Goal: Task Accomplishment & Management: Manage account settings

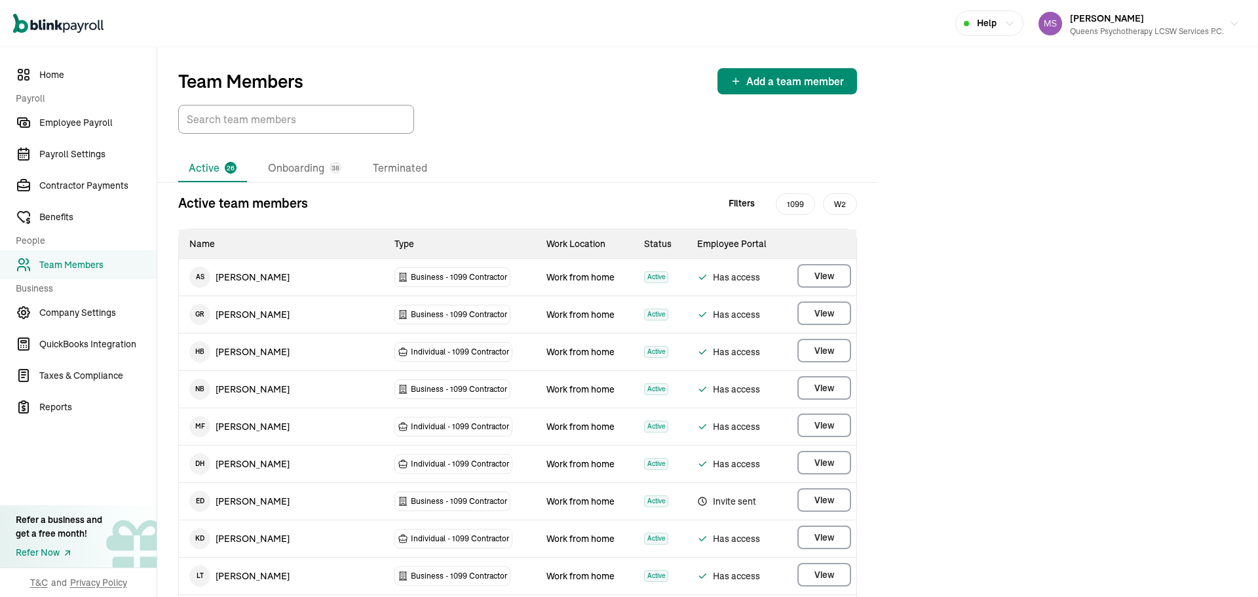
scroll to position [20, 0]
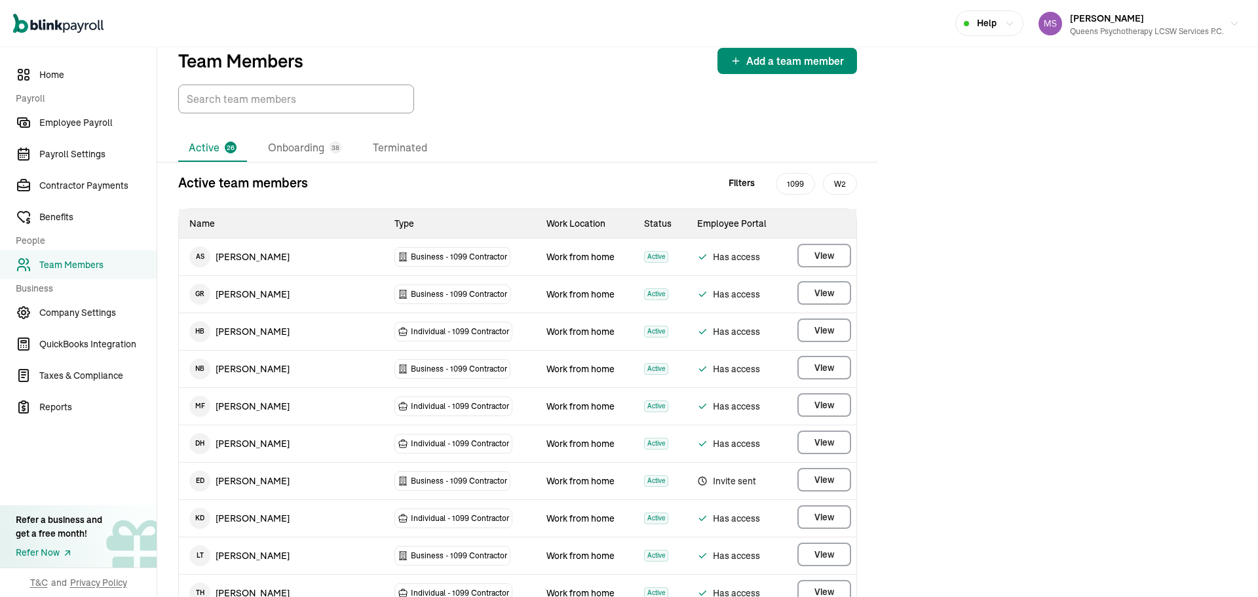
click at [118, 257] on link "Team Members" at bounding box center [78, 264] width 157 height 29
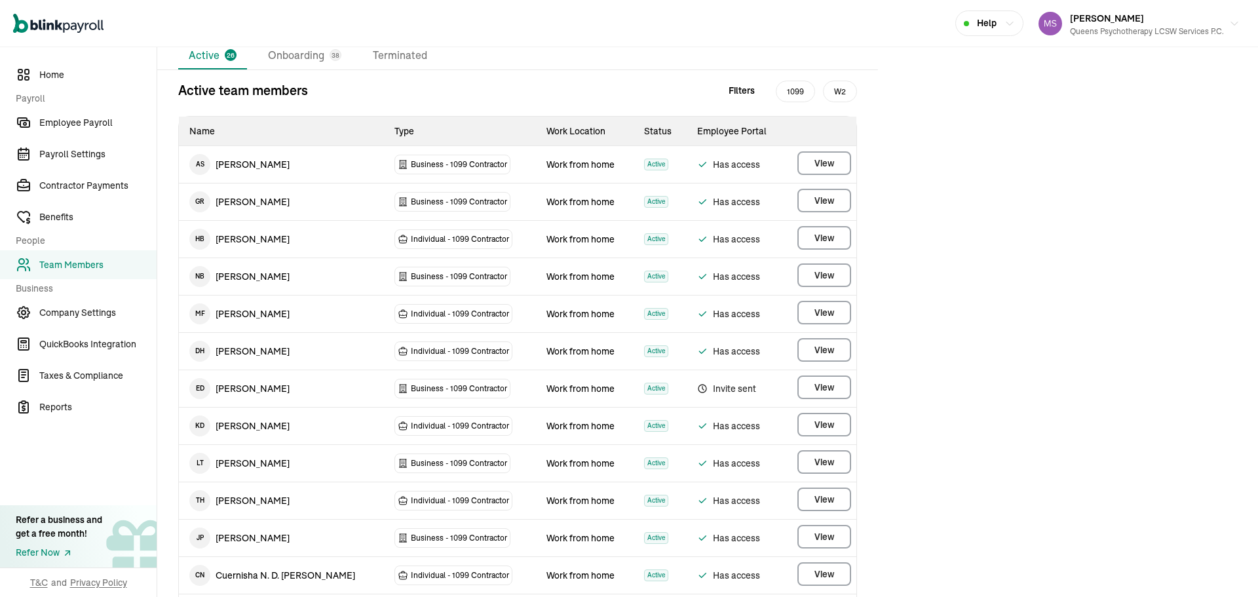
scroll to position [282, 0]
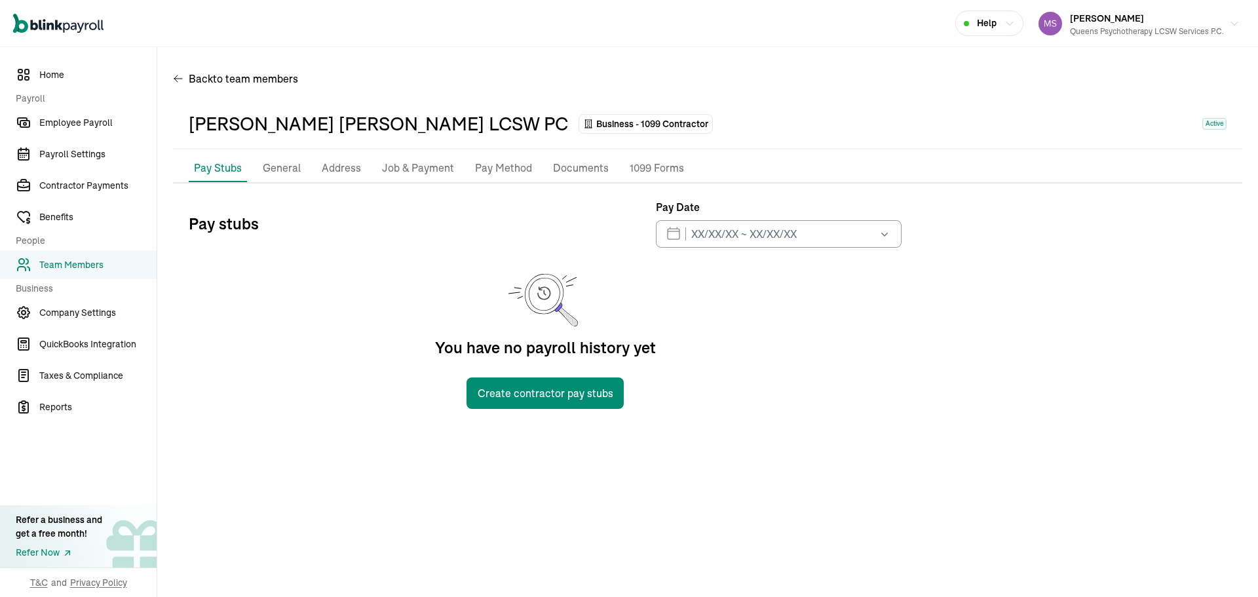
click at [356, 155] on li "Address" at bounding box center [341, 169] width 50 height 28
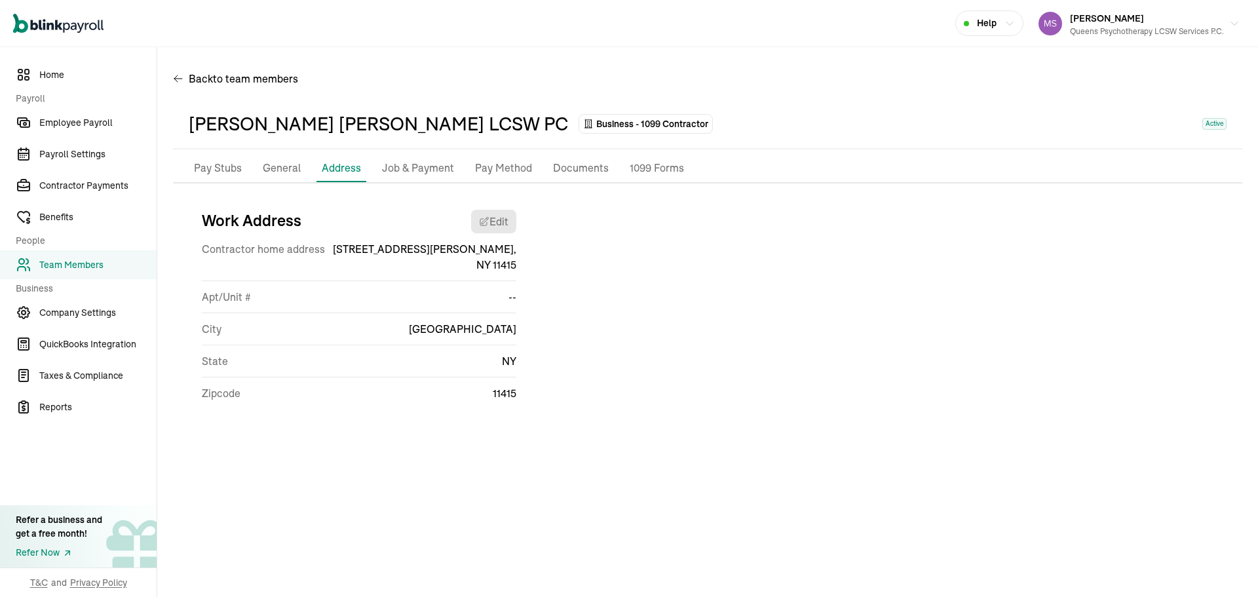
click at [493, 177] on li "Pay Method" at bounding box center [503, 169] width 67 height 28
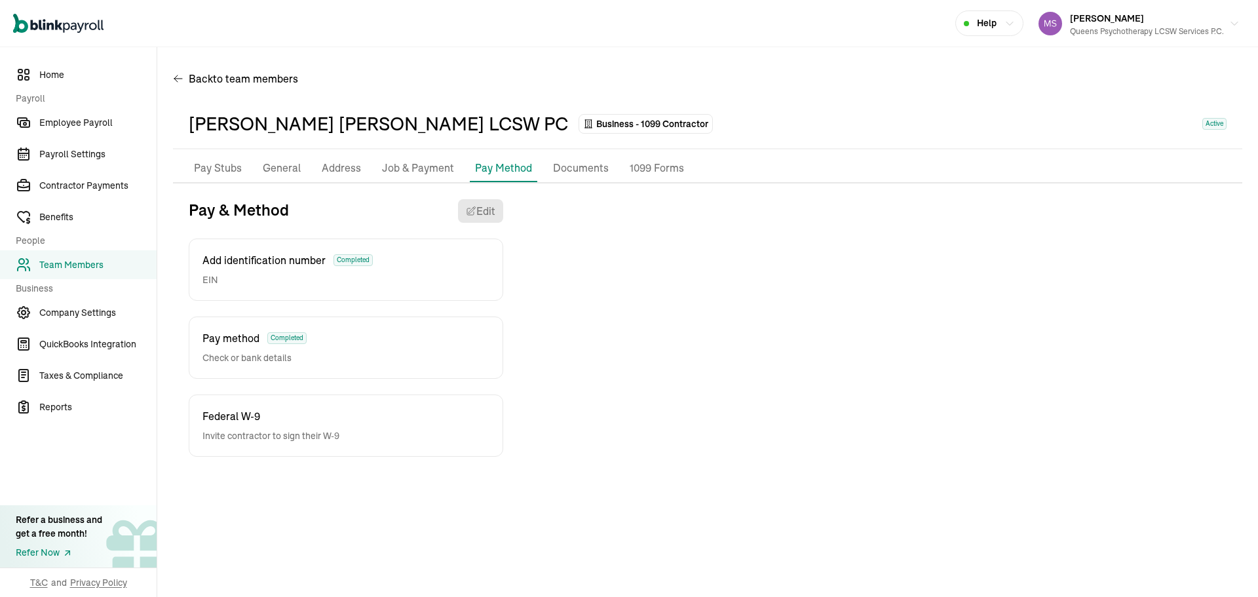
click at [263, 419] on p "Federal W-9" at bounding box center [270, 416] width 137 height 16
drag, startPoint x: 88, startPoint y: 270, endPoint x: 143, endPoint y: 241, distance: 61.8
click at [88, 270] on span "Team Members" at bounding box center [97, 265] width 117 height 14
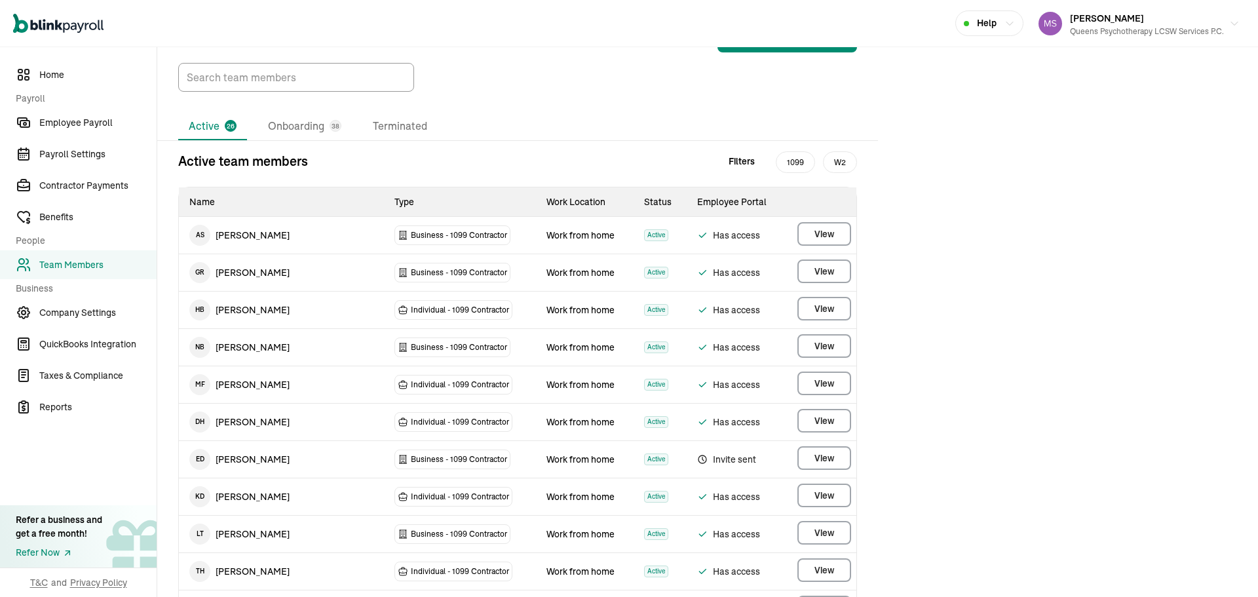
scroll to position [65, 0]
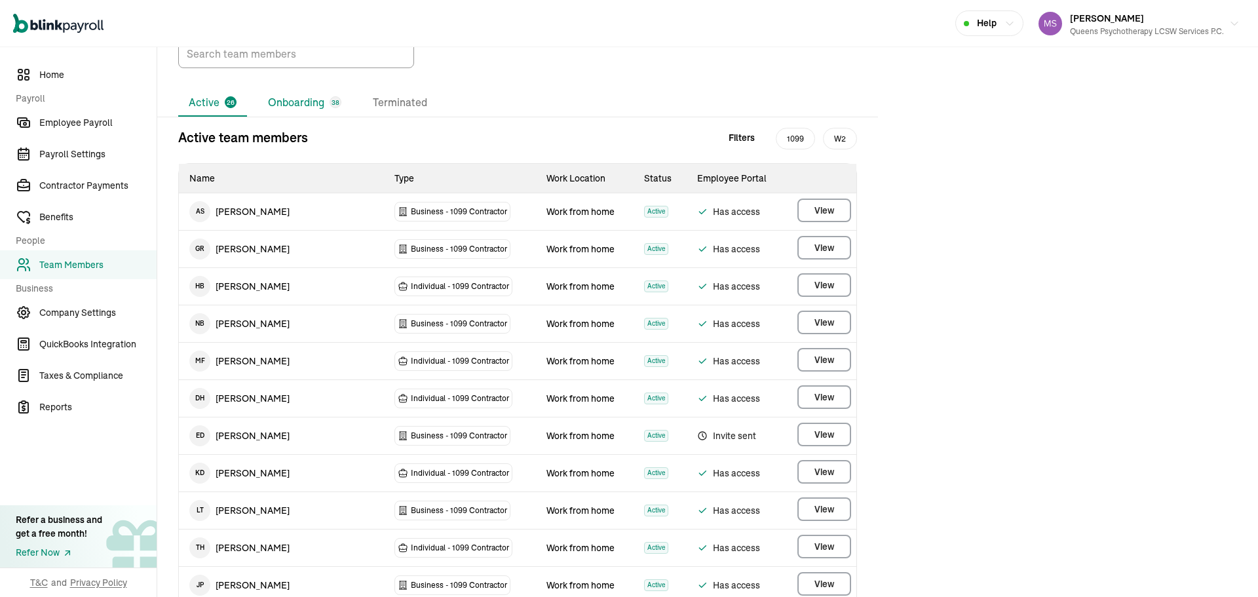
click at [272, 108] on li "Onboarding 38" at bounding box center [304, 103] width 94 height 28
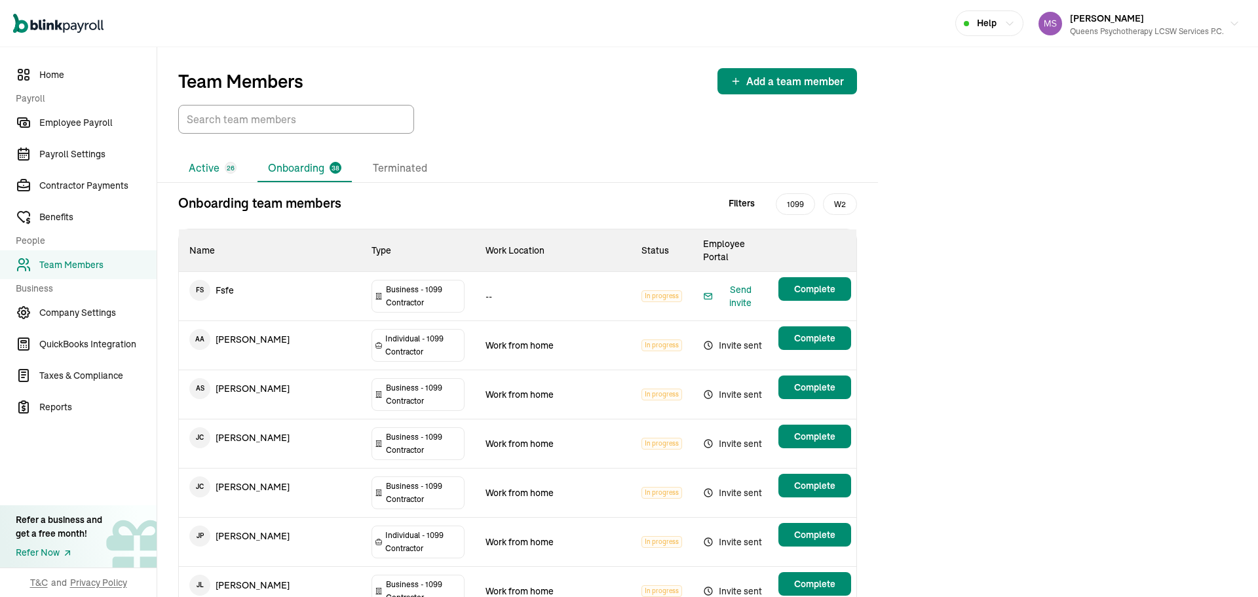
click at [189, 174] on li "Active 26" at bounding box center [212, 169] width 69 height 28
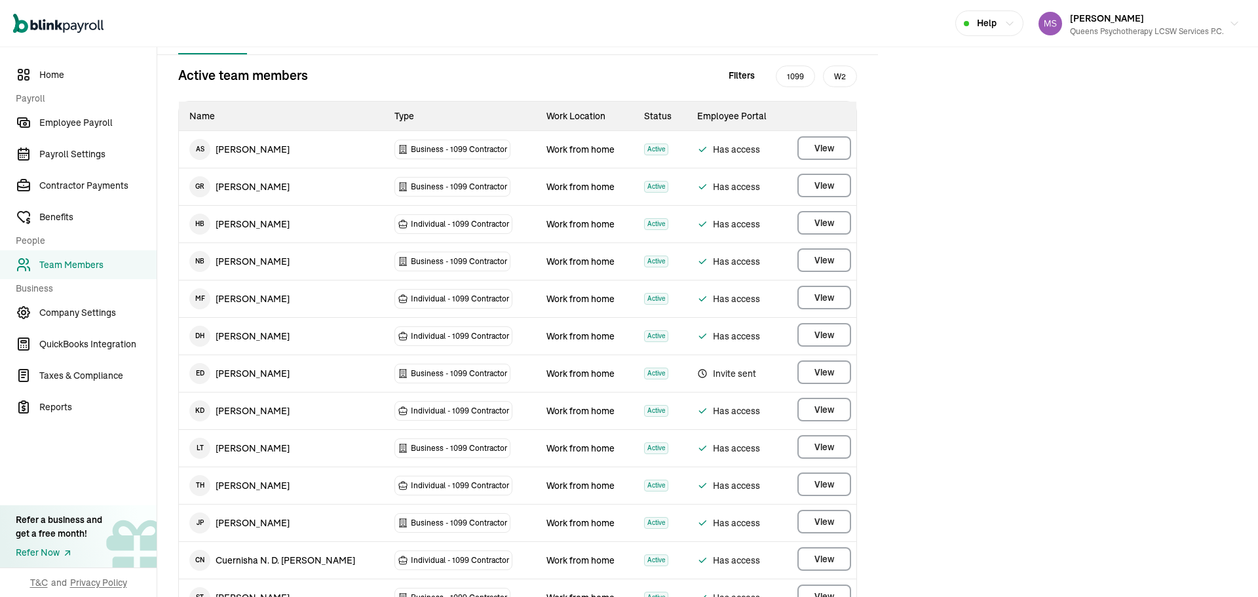
scroll to position [131, 0]
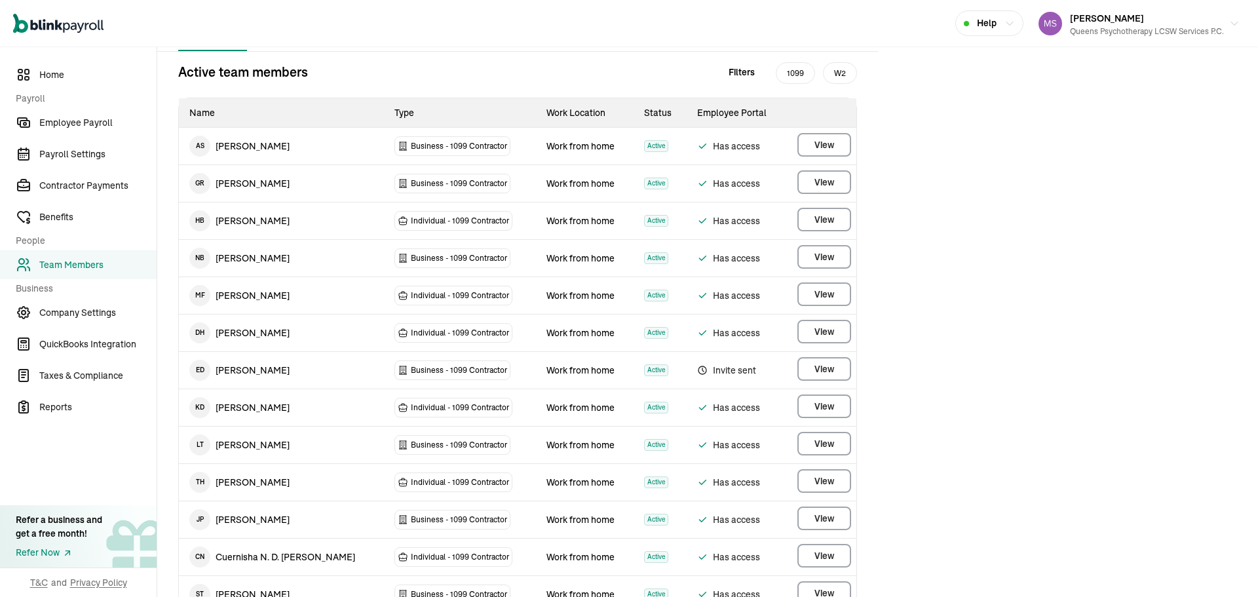
click at [706, 370] on span "Invite sent" at bounding box center [736, 370] width 78 height 16
click at [707, 370] on span "Invite sent" at bounding box center [736, 370] width 78 height 16
click at [713, 370] on span "Invite sent" at bounding box center [736, 370] width 78 height 16
drag, startPoint x: 690, startPoint y: 373, endPoint x: 876, endPoint y: 331, distance: 191.3
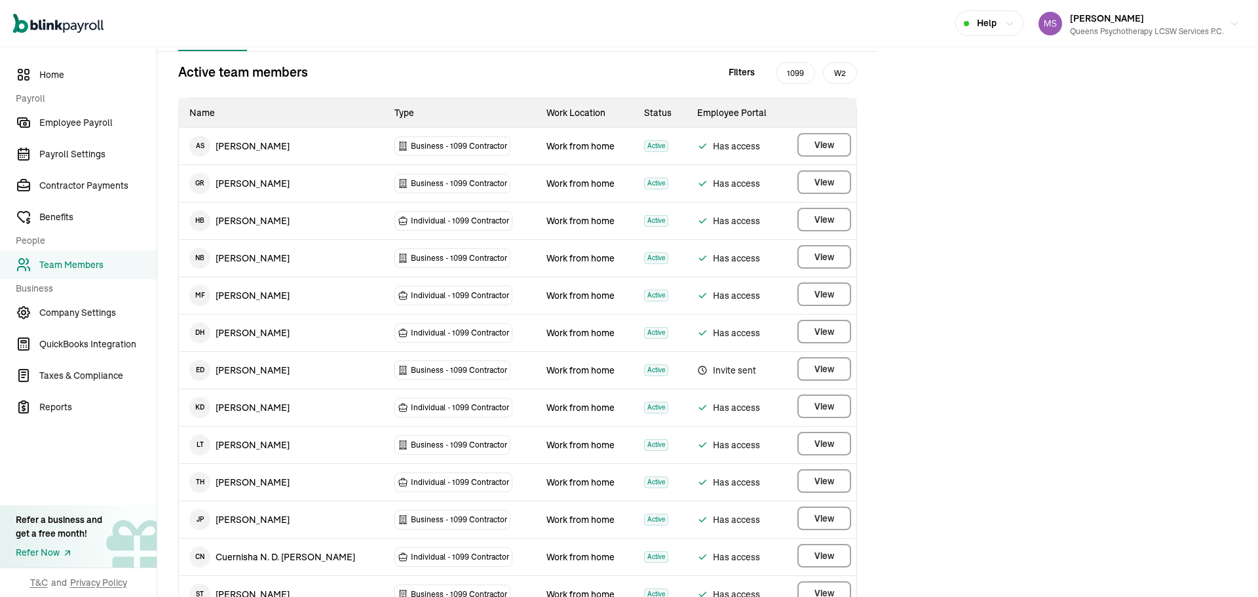
click at [697, 373] on icon at bounding box center [702, 370] width 10 height 16
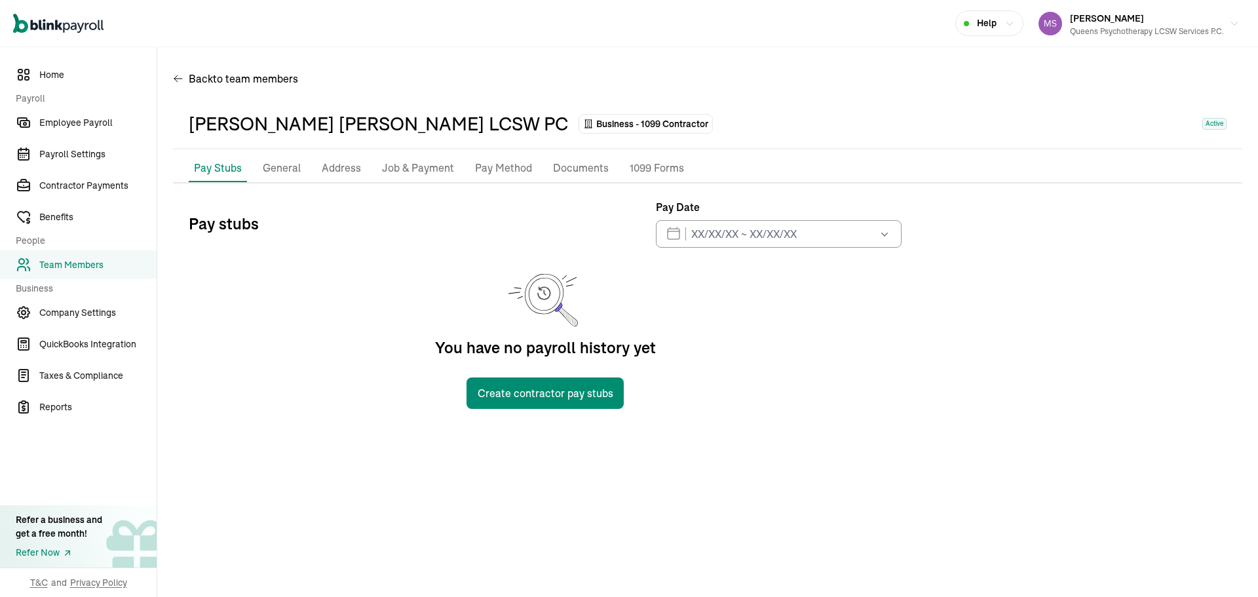
click at [289, 160] on p "General" at bounding box center [282, 168] width 38 height 17
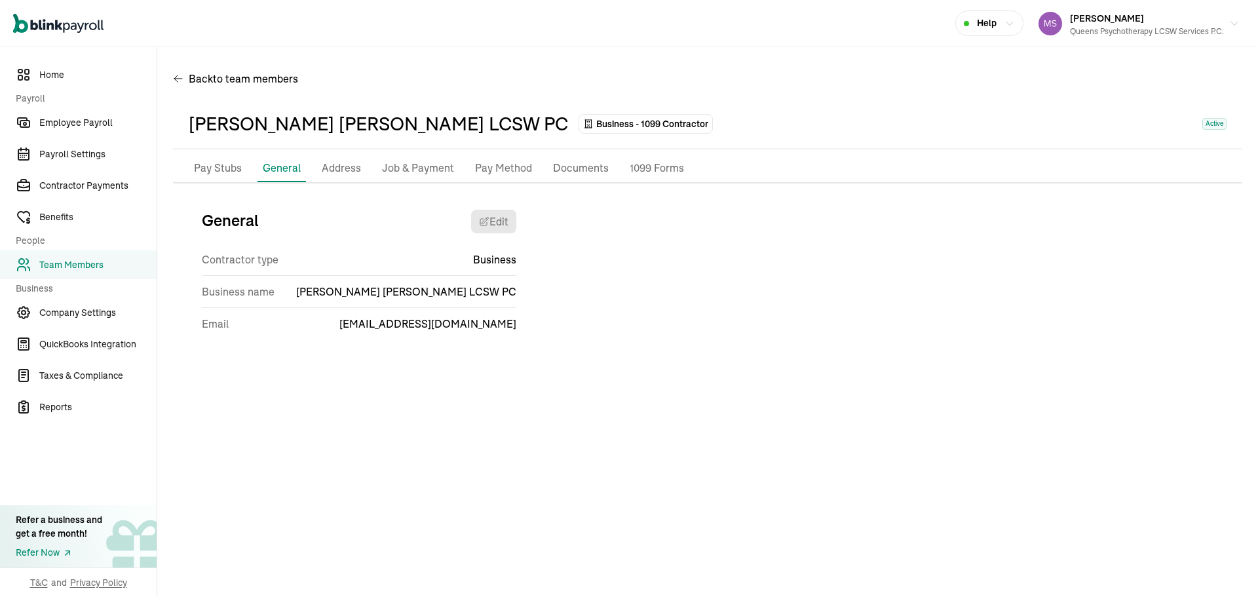
click at [494, 166] on p "Pay Method" at bounding box center [503, 168] width 57 height 17
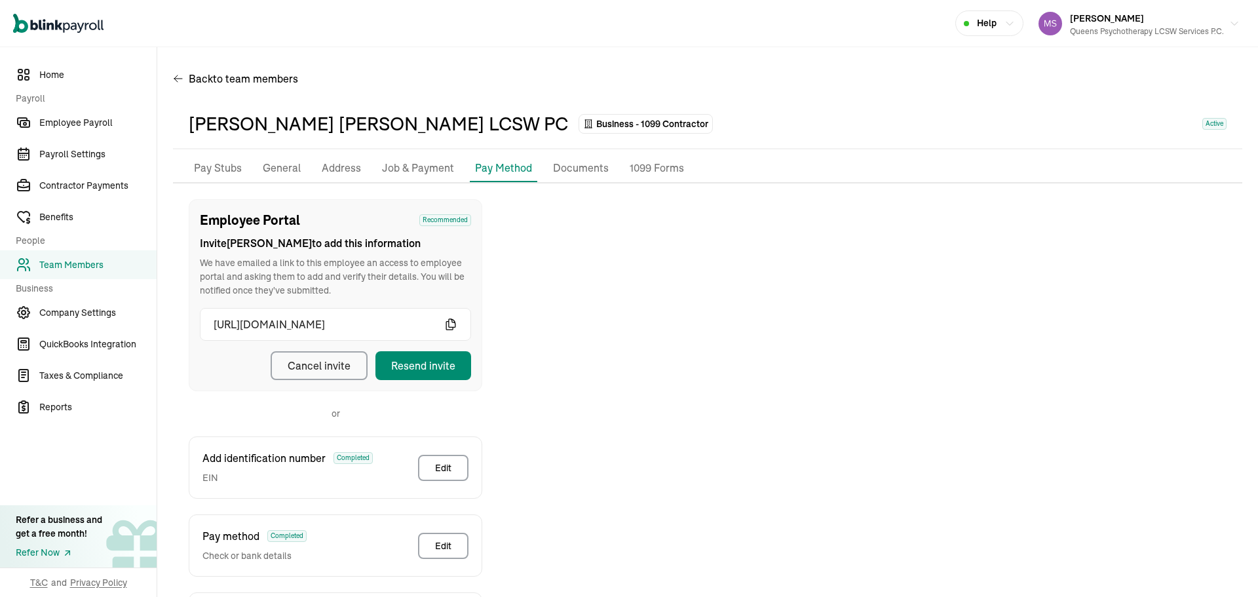
scroll to position [131, 0]
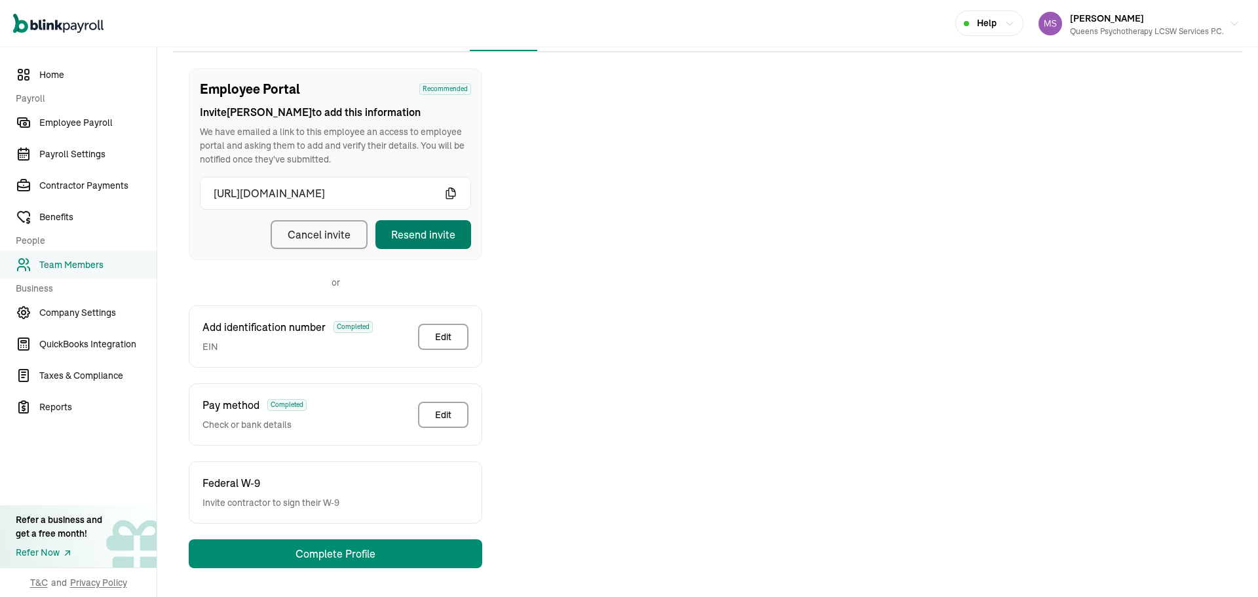
click at [436, 239] on div "Resend invite" at bounding box center [423, 235] width 64 height 16
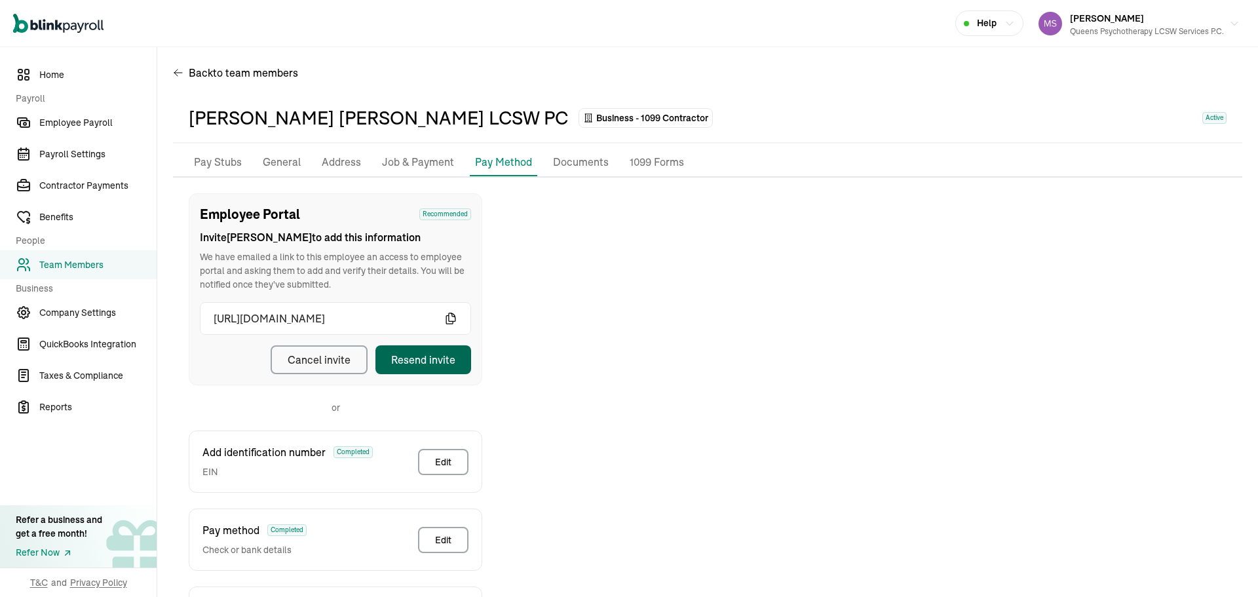
scroll to position [0, 0]
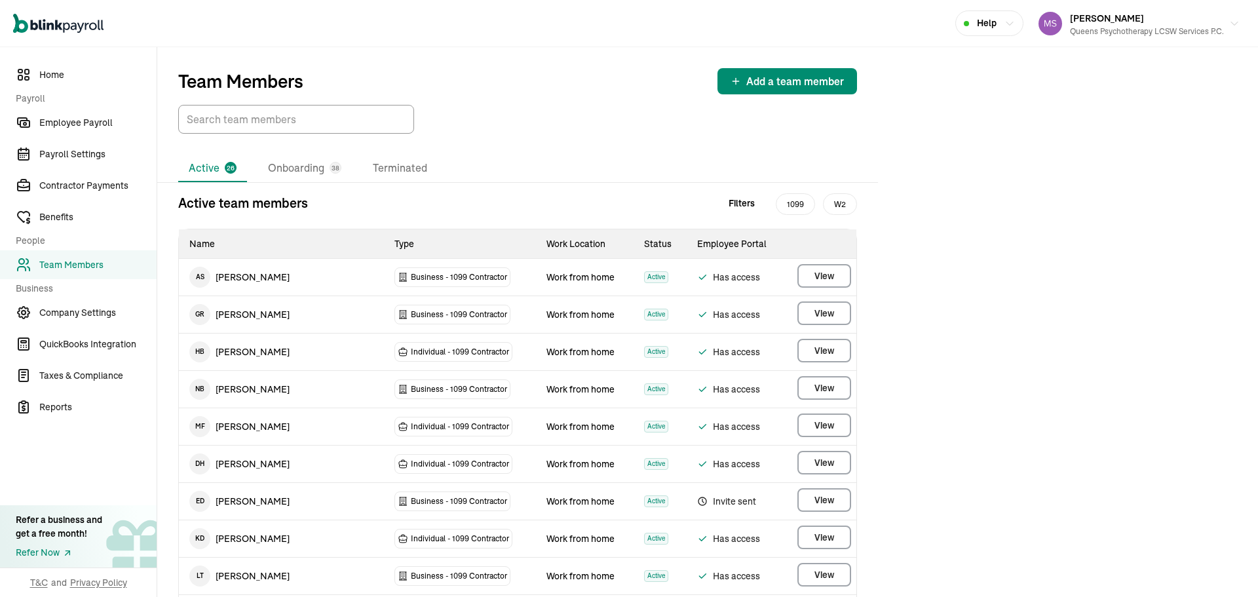
scroll to position [65, 0]
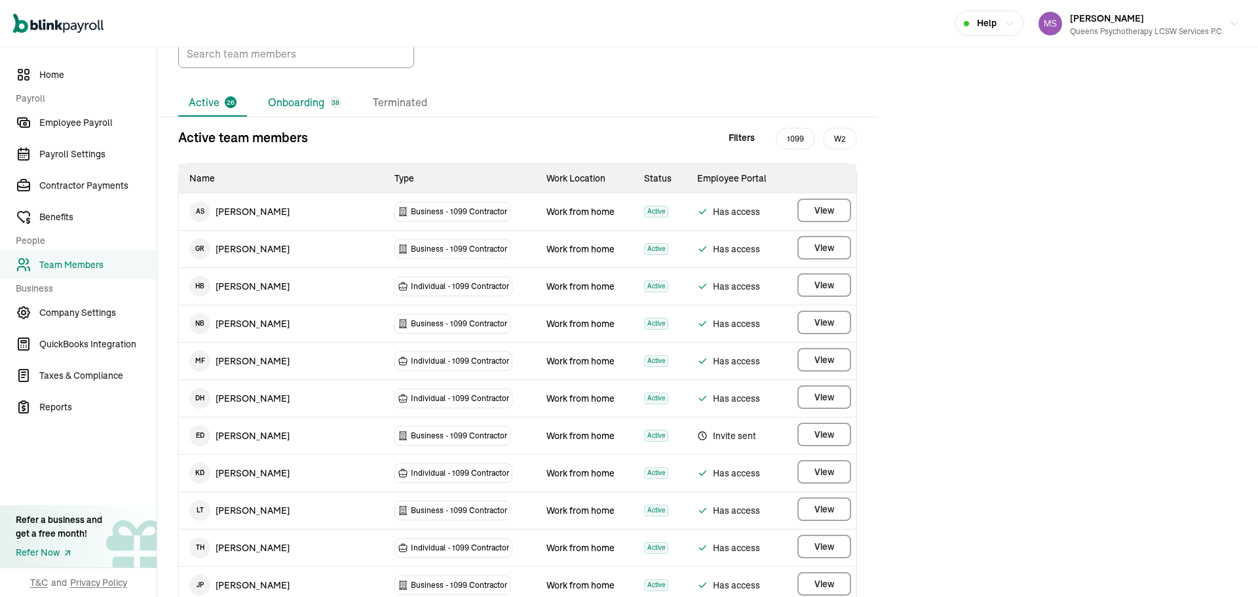
click at [299, 109] on li "Onboarding 38" at bounding box center [304, 103] width 94 height 28
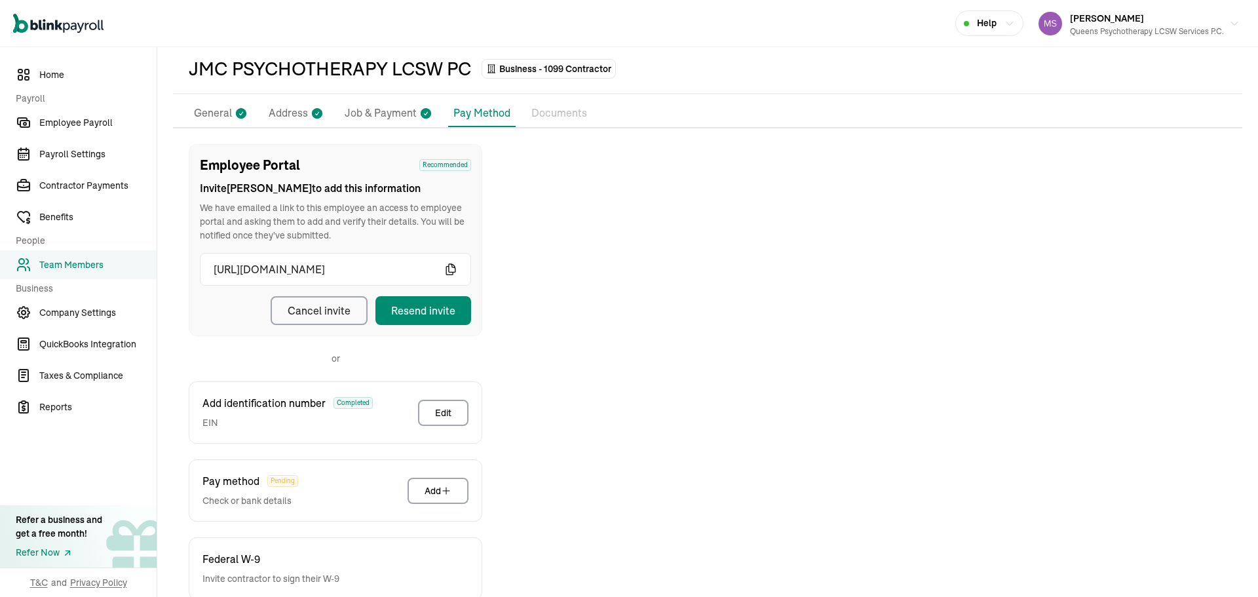
scroll to position [131, 0]
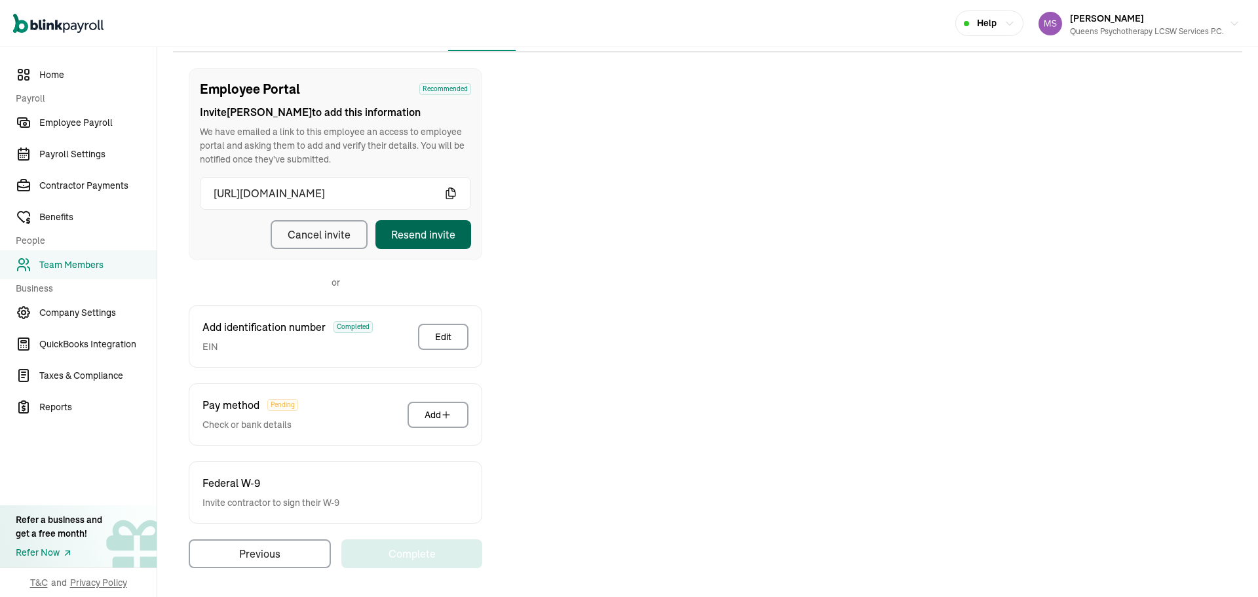
click at [419, 231] on div "Resend invite" at bounding box center [423, 235] width 64 height 16
